Goal: Find specific page/section: Find specific page/section

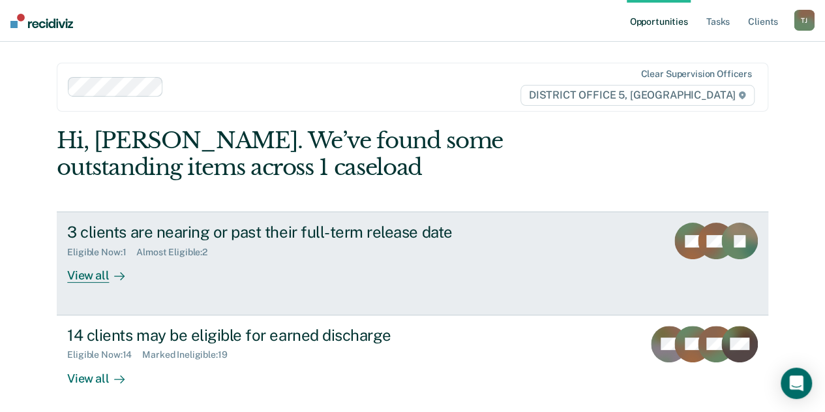
click at [437, 312] on link "3 clients are nearing or past their full-term release date Eligible Now : 1 Alm…" at bounding box center [413, 262] width 712 height 103
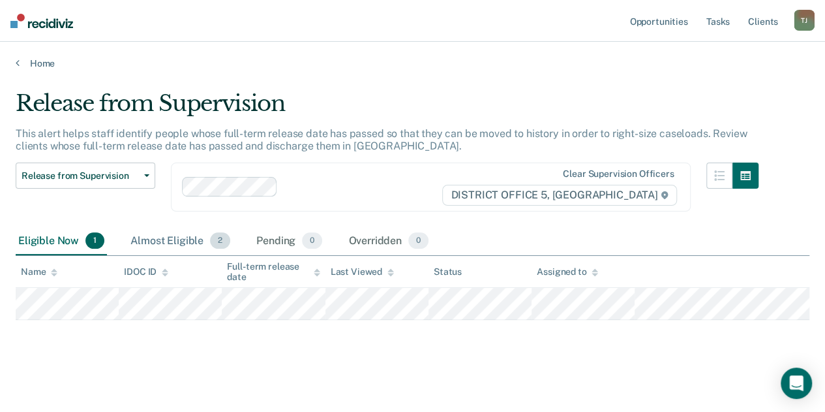
click at [175, 243] on div "Almost Eligible 2" at bounding box center [180, 241] width 105 height 29
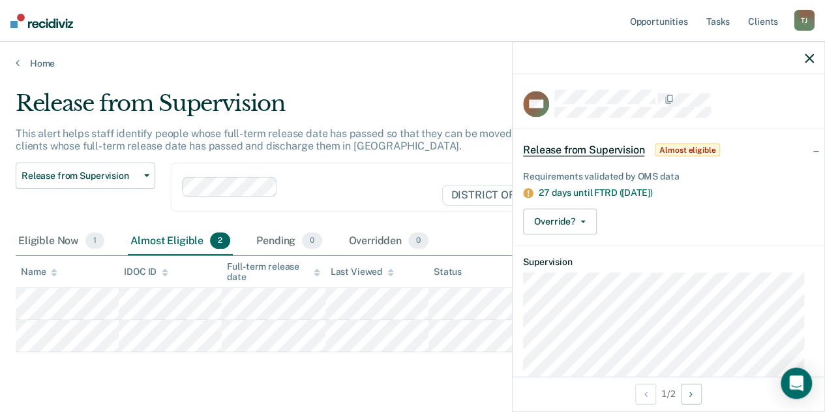
click at [813, 52] on button "button" at bounding box center [809, 57] width 9 height 11
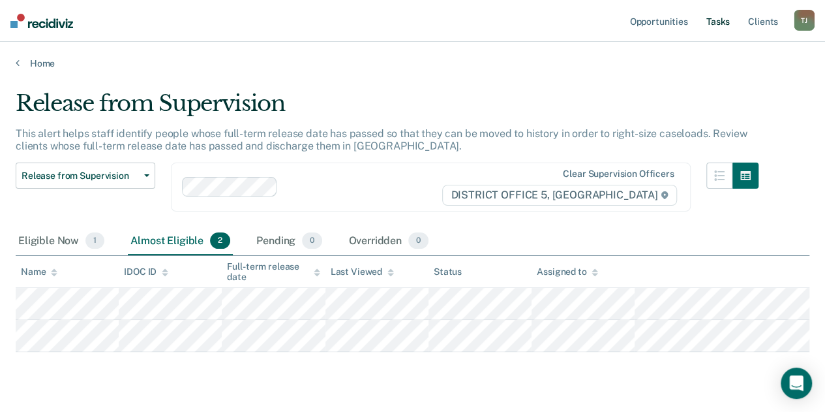
click at [726, 20] on link "Tasks" at bounding box center [718, 21] width 29 height 42
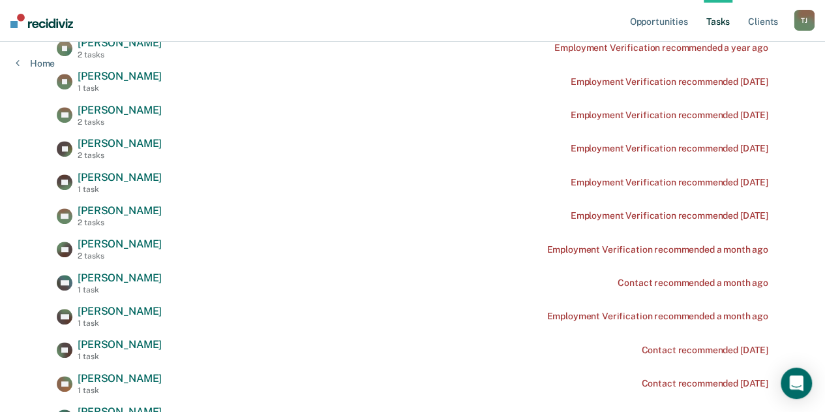
scroll to position [307, 0]
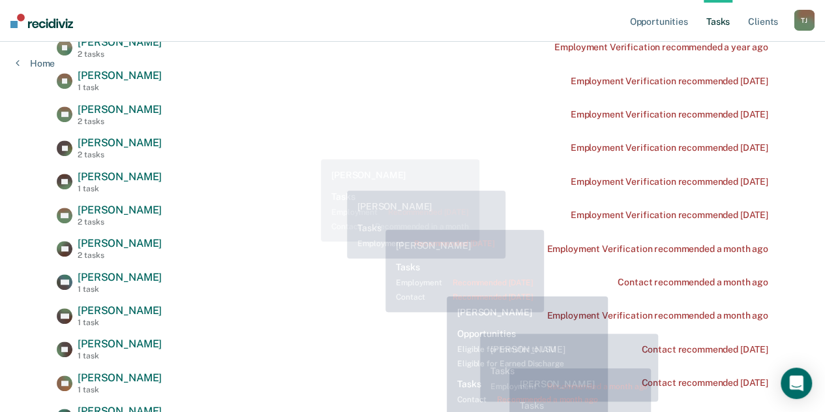
click at [298, 129] on div "FC [PERSON_NAME] 1 task Employment Verification recommended [DATE] RR [PERSON_N…" at bounding box center [413, 332] width 712 height 727
